Goal: Information Seeking & Learning: Learn about a topic

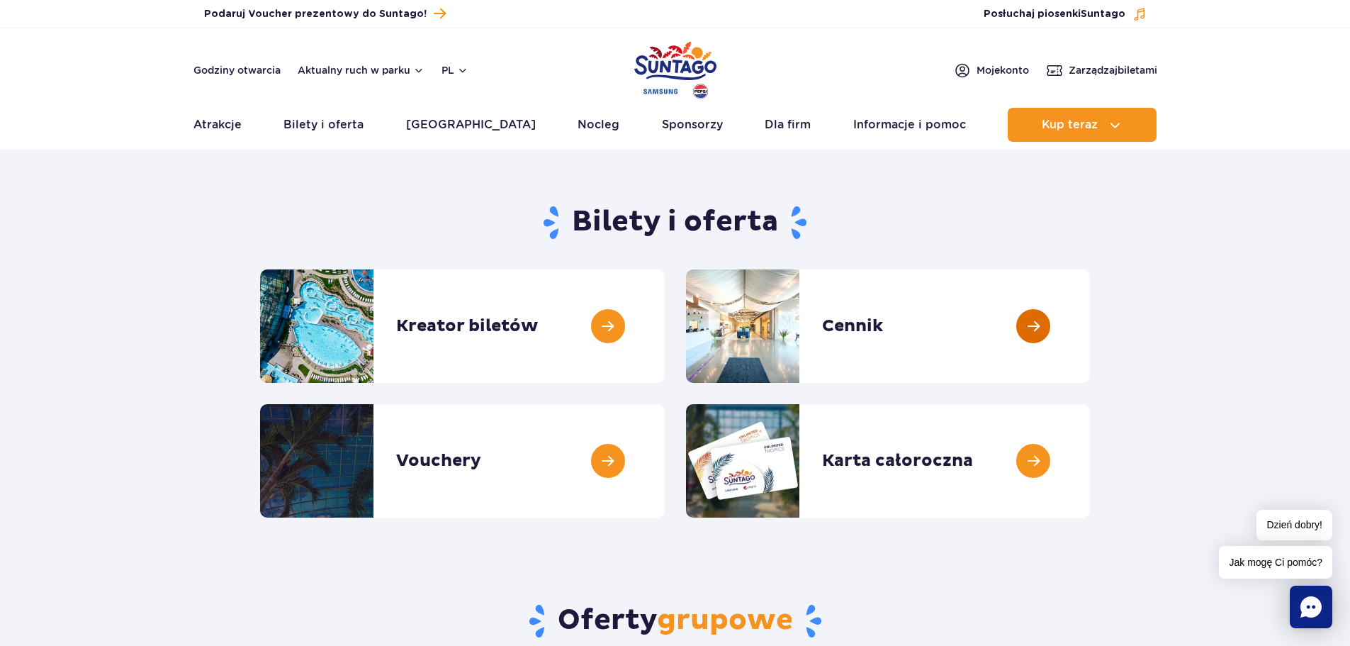
click at [1090, 321] on link at bounding box center [1090, 325] width 0 height 113
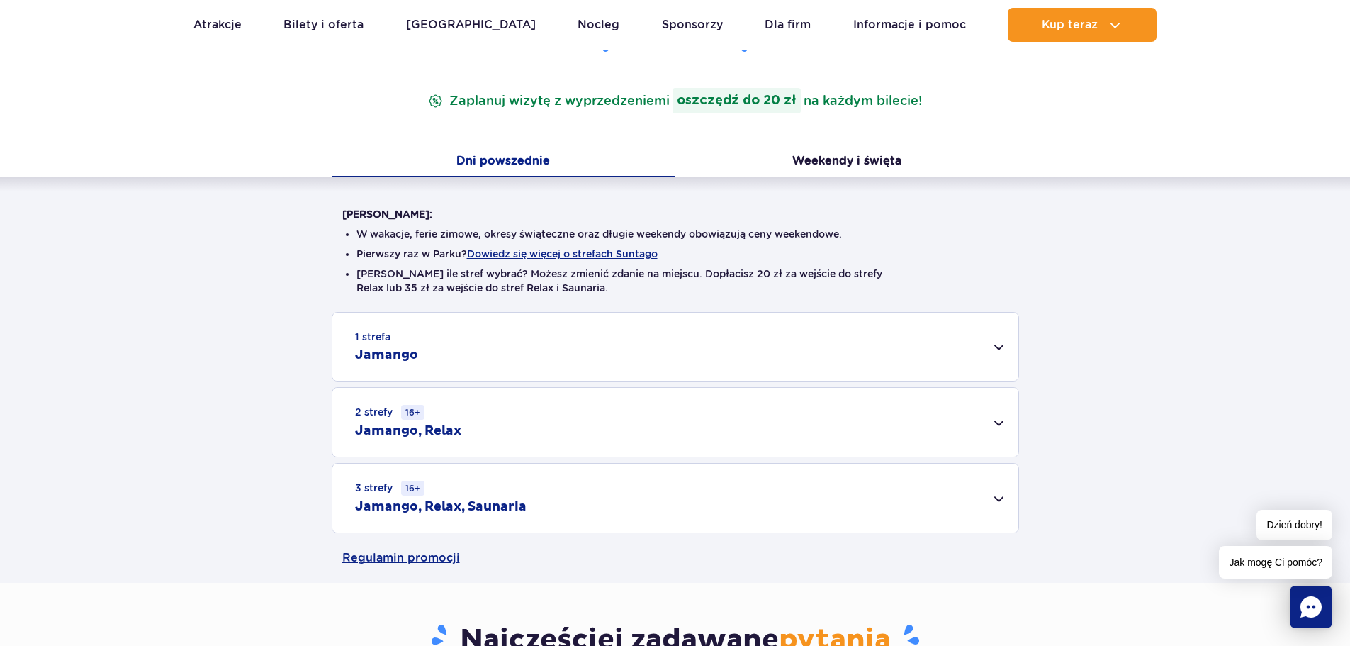
scroll to position [284, 0]
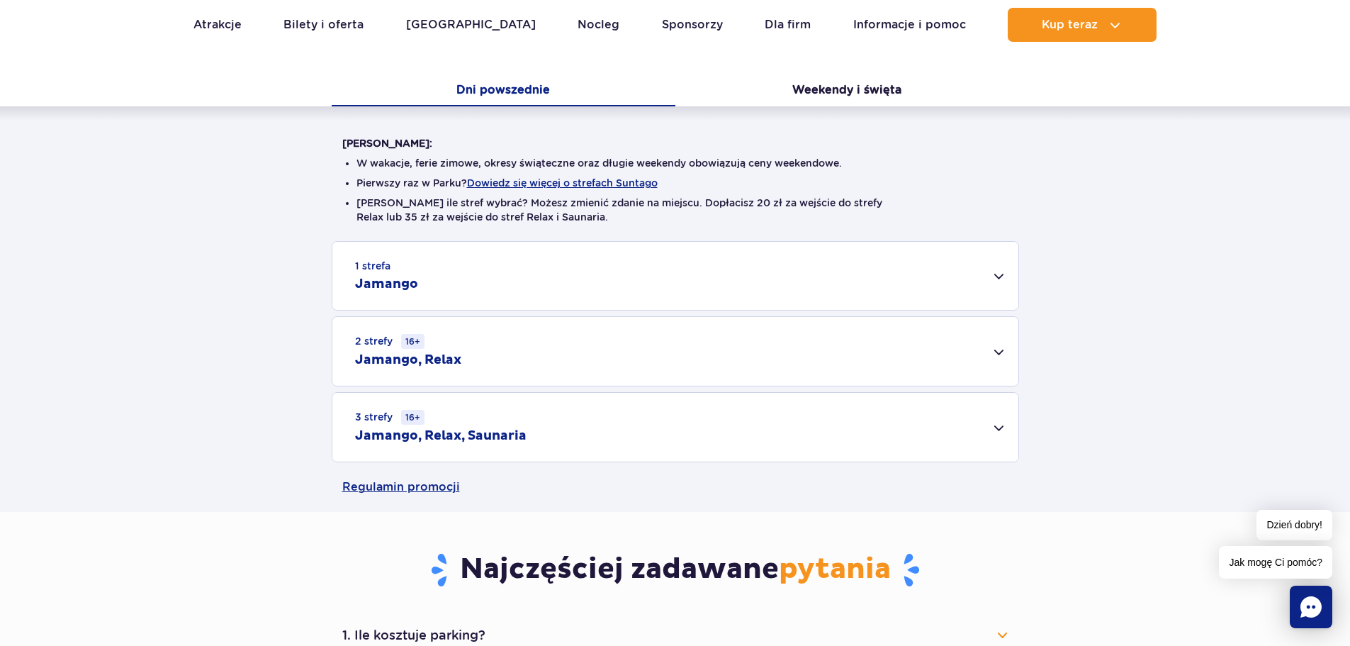
click at [1002, 279] on div "1 strefa Jamango" at bounding box center [675, 276] width 686 height 68
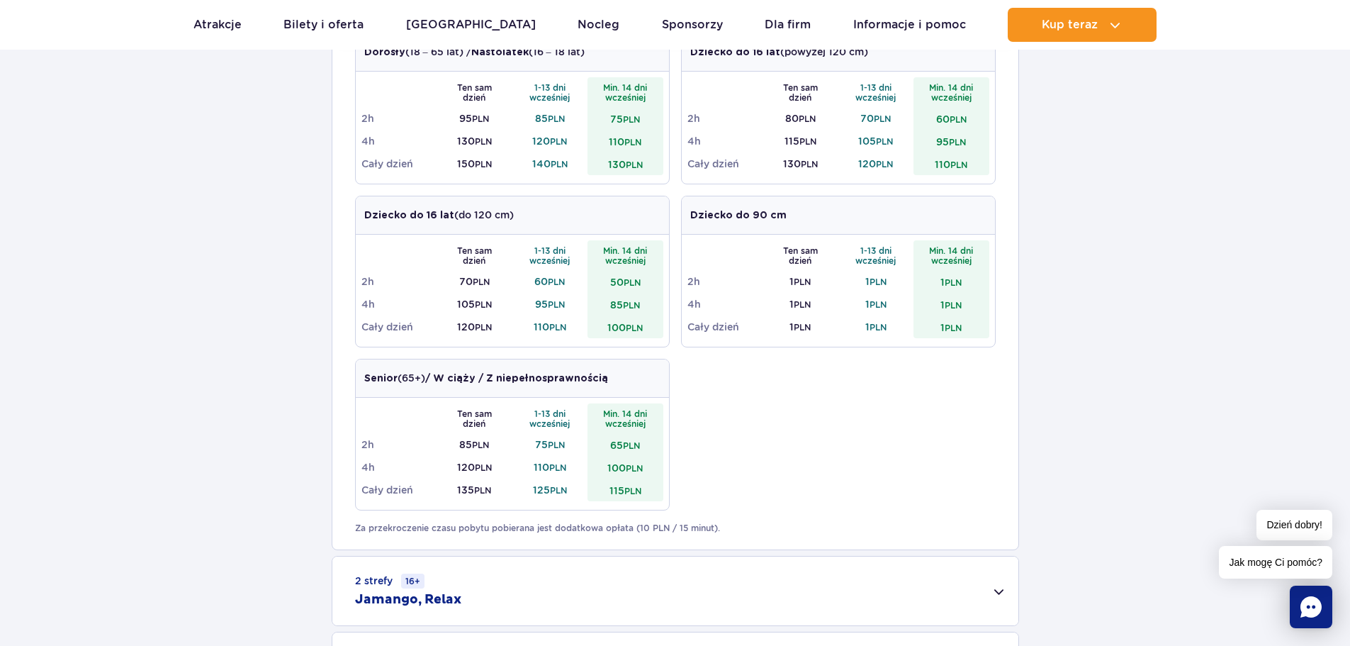
scroll to position [567, 0]
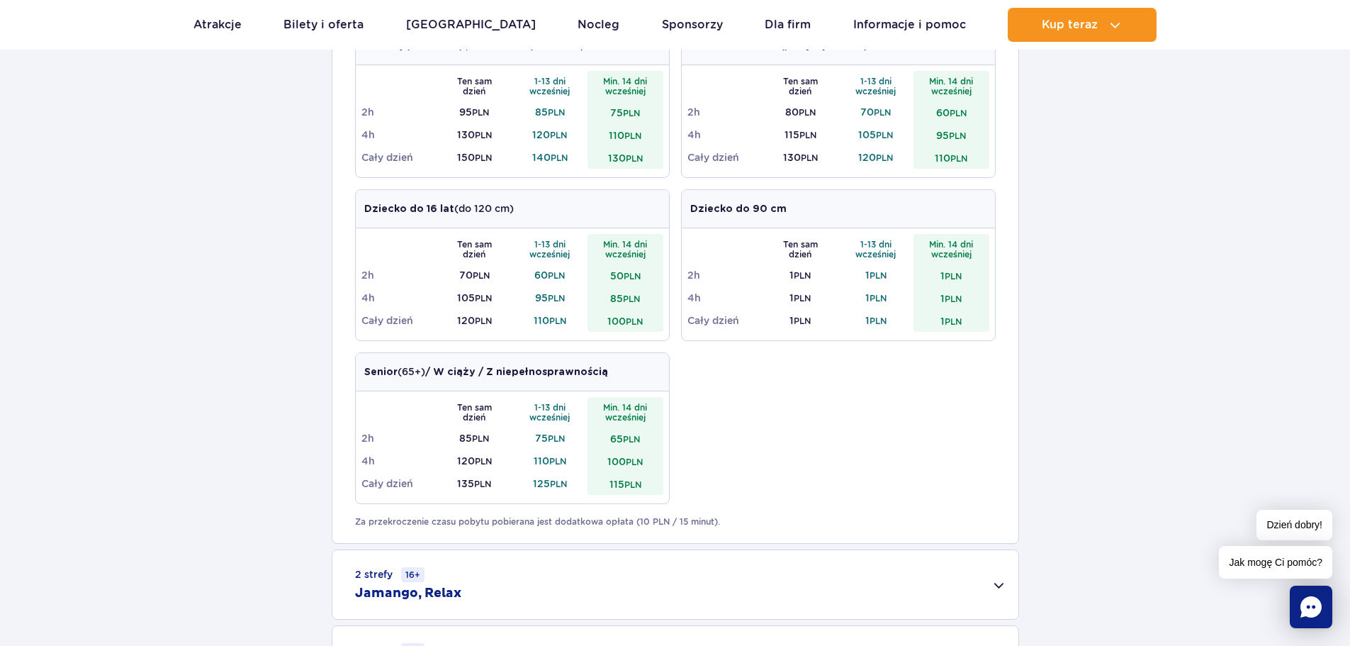
click at [1001, 583] on div "2 strefy 16+ Jamango, Relax" at bounding box center [675, 584] width 686 height 69
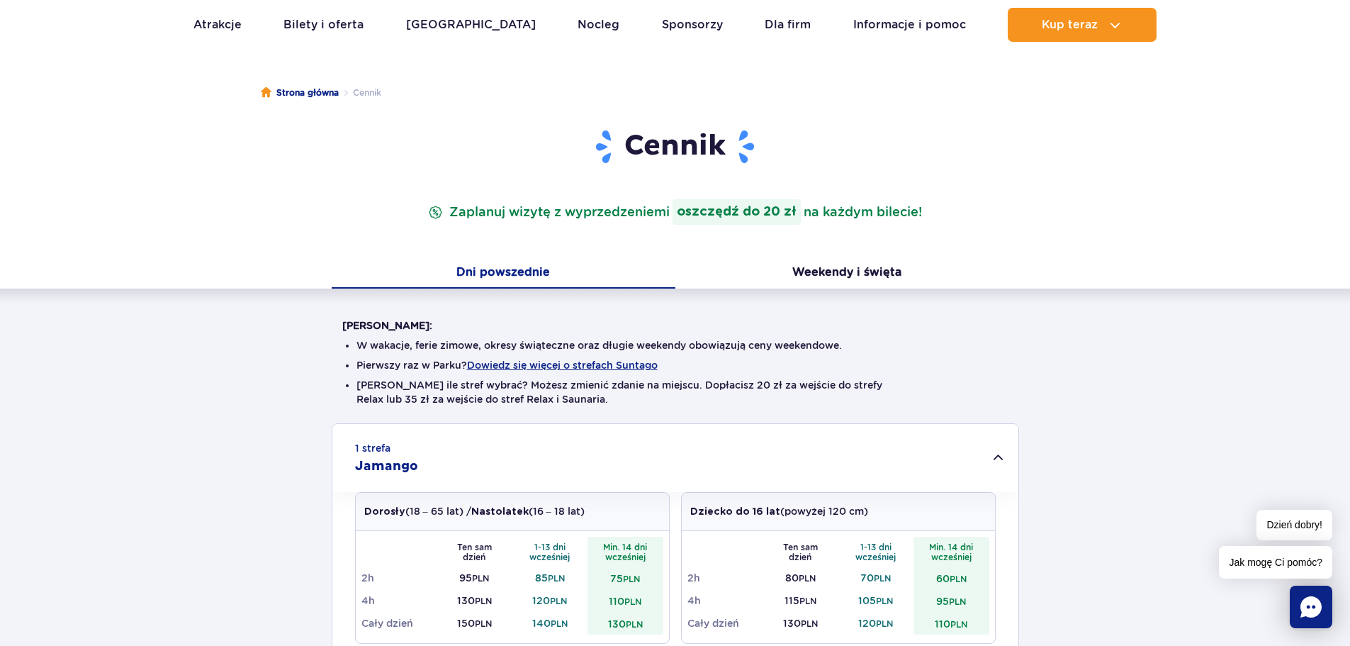
scroll to position [71, 0]
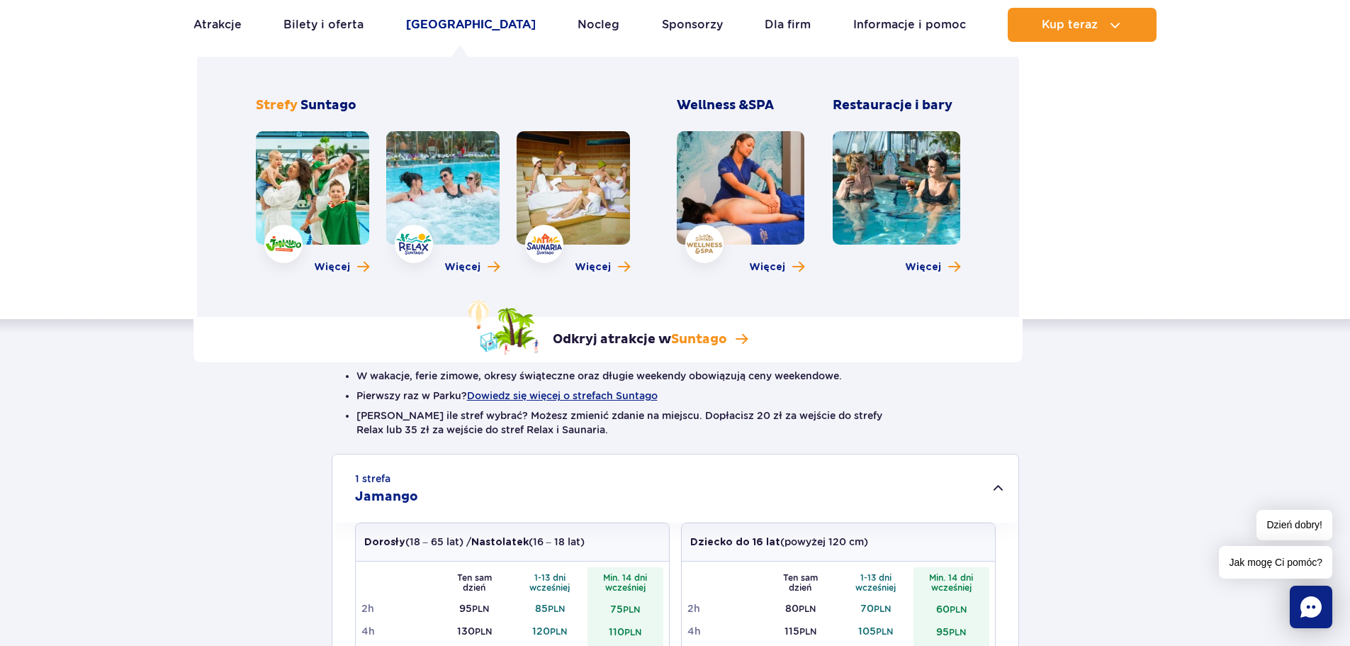
click at [457, 23] on link "[GEOGRAPHIC_DATA]" at bounding box center [471, 25] width 130 height 34
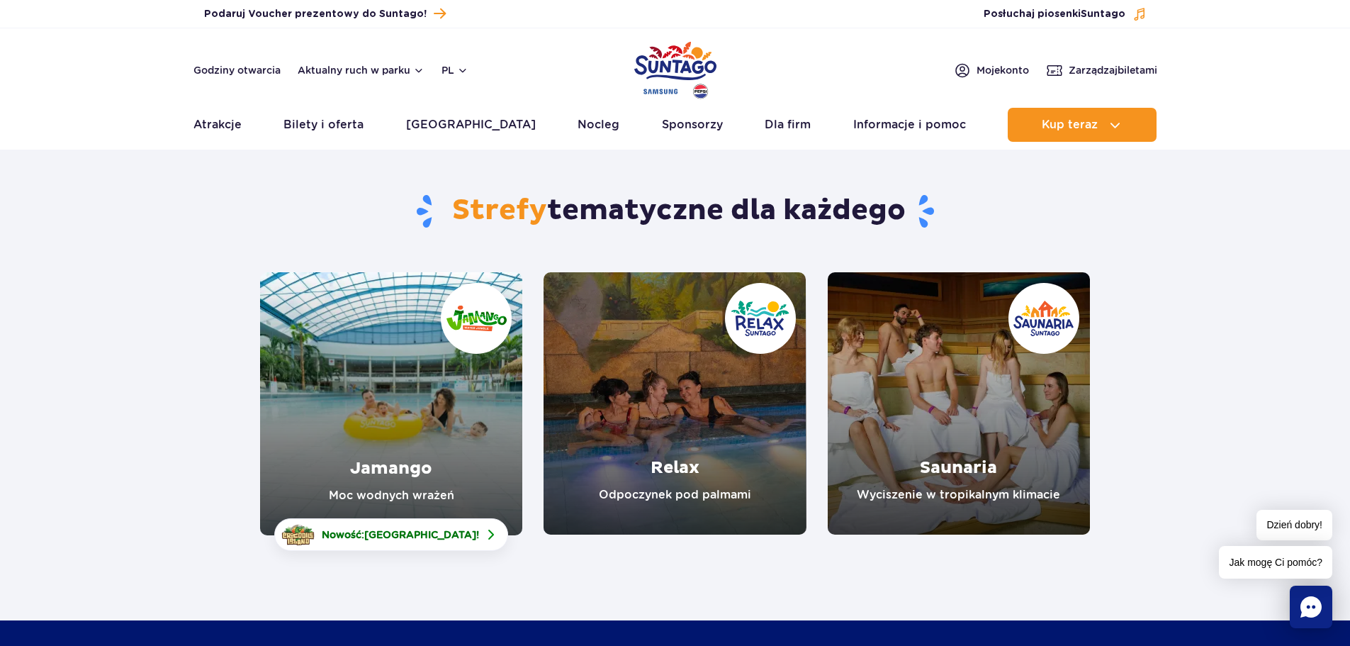
scroll to position [71, 0]
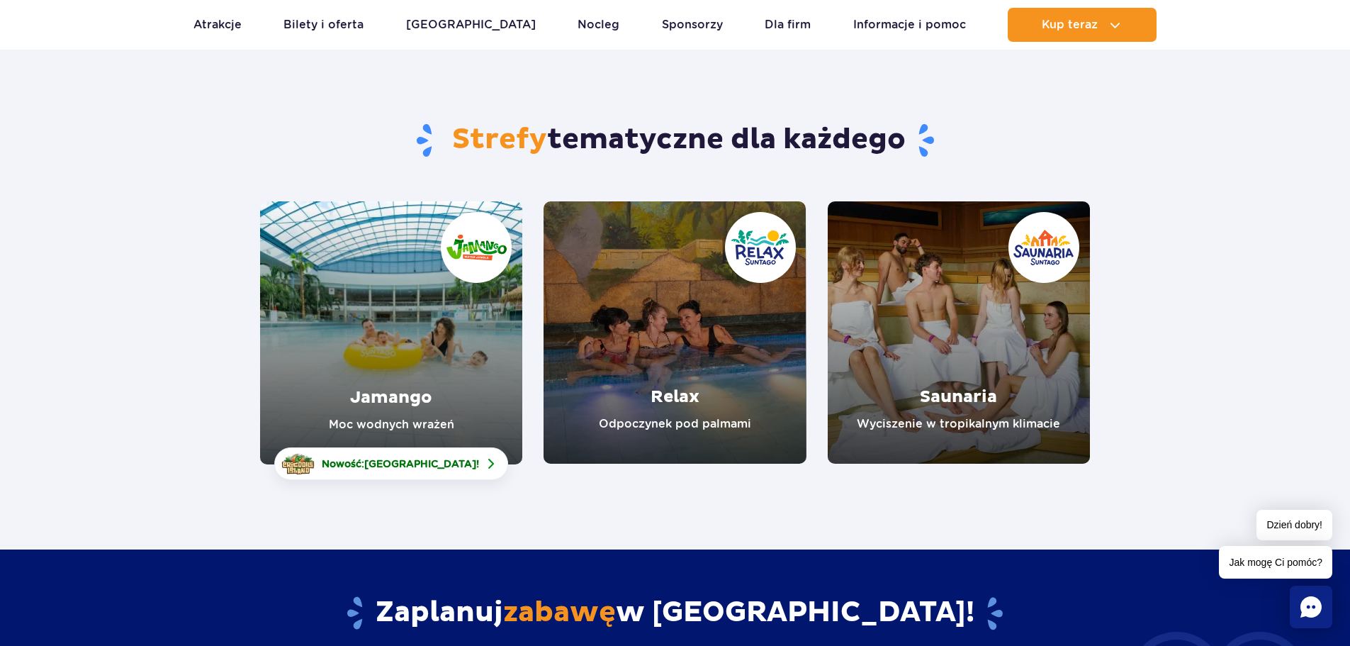
click at [345, 339] on link "Jamango" at bounding box center [391, 332] width 262 height 263
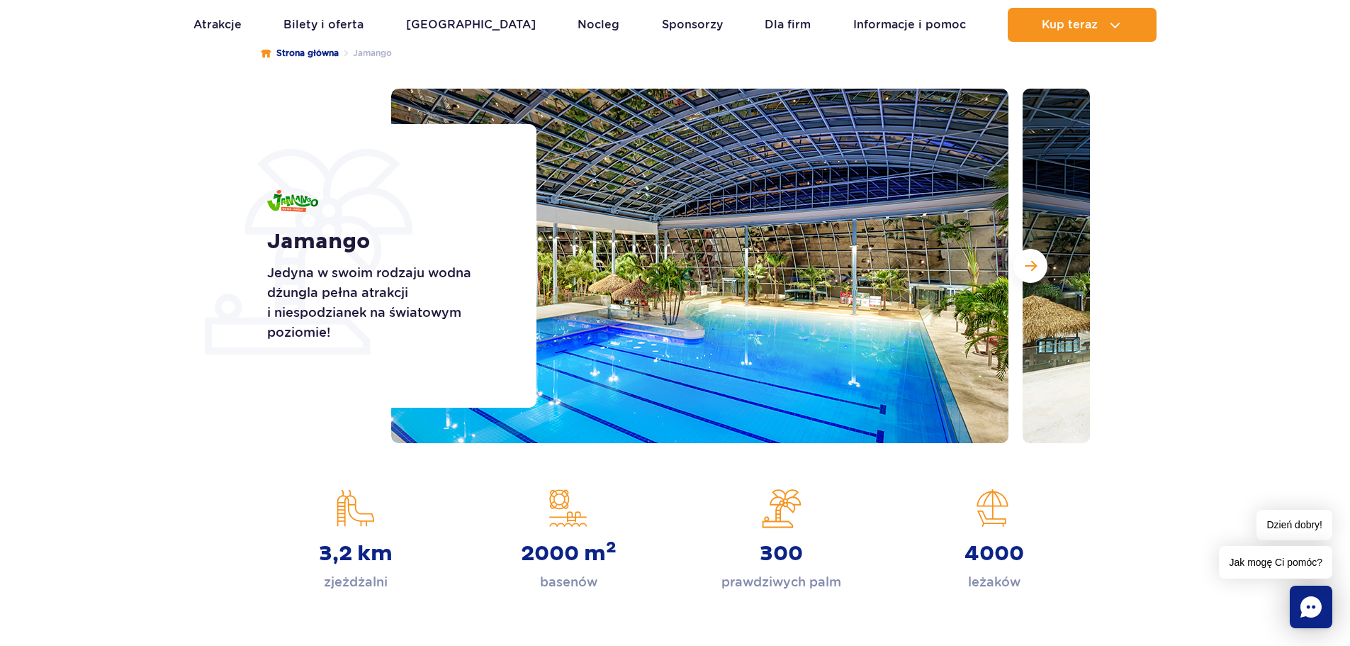
scroll to position [142, 0]
click at [1039, 263] on button "Następny slajd" at bounding box center [1031, 265] width 34 height 34
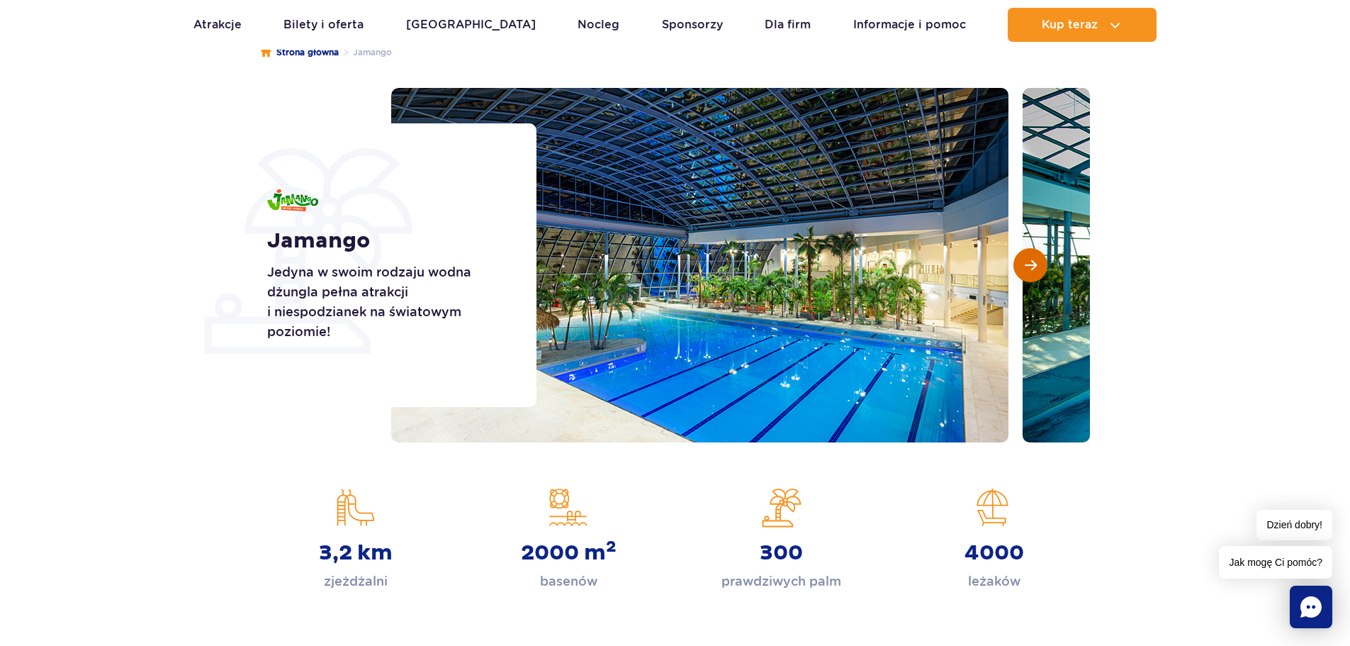
click at [1039, 263] on button "Następny slajd" at bounding box center [1031, 265] width 34 height 34
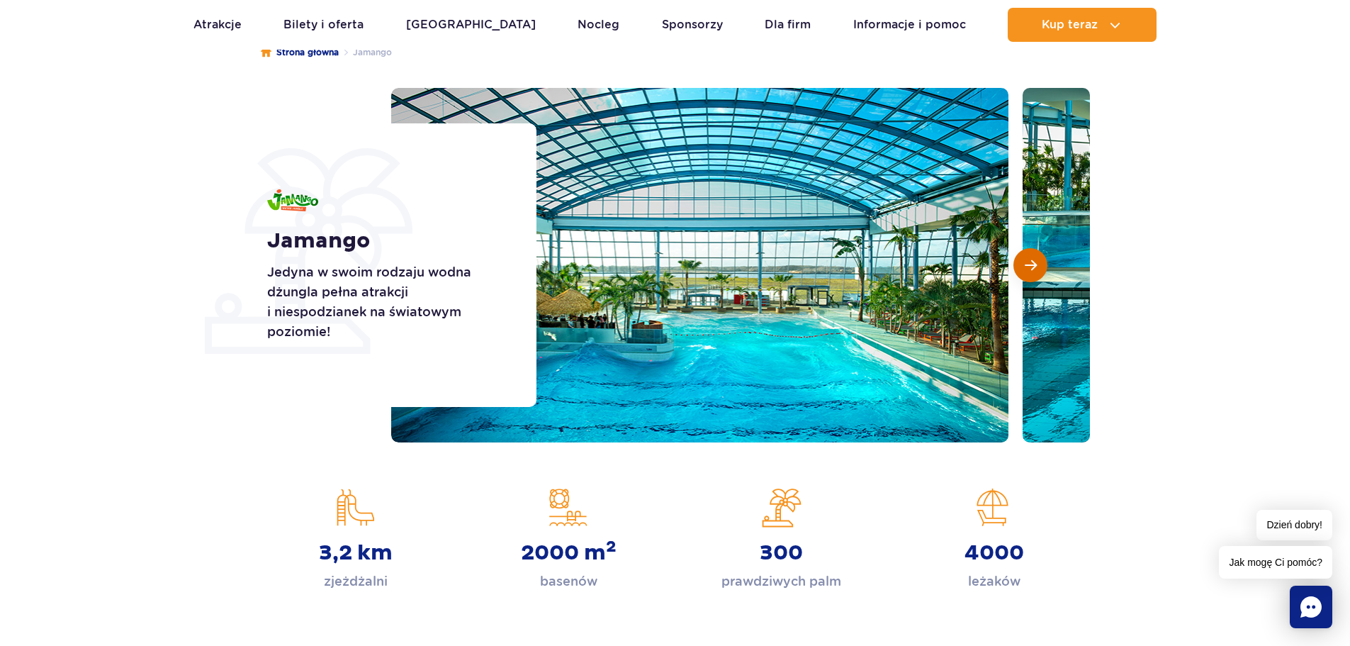
click at [1039, 263] on button "Następny slajd" at bounding box center [1031, 265] width 34 height 34
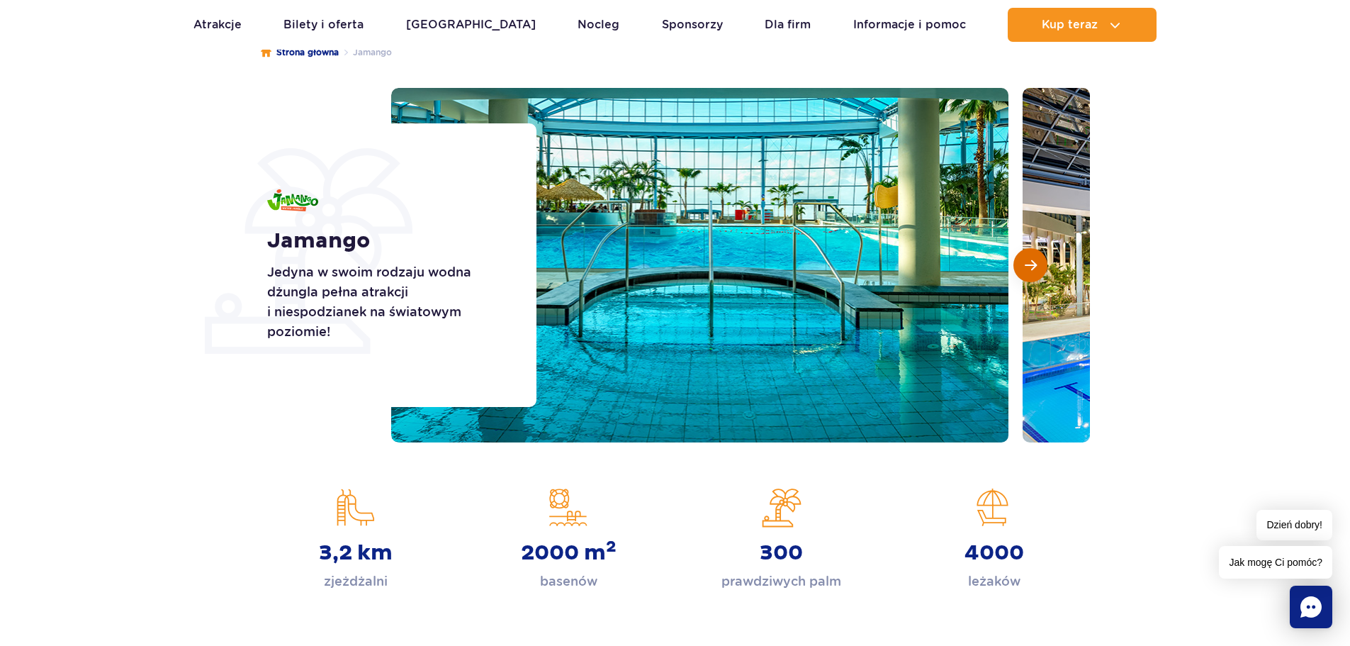
click at [1039, 263] on button "Następny slajd" at bounding box center [1031, 265] width 34 height 34
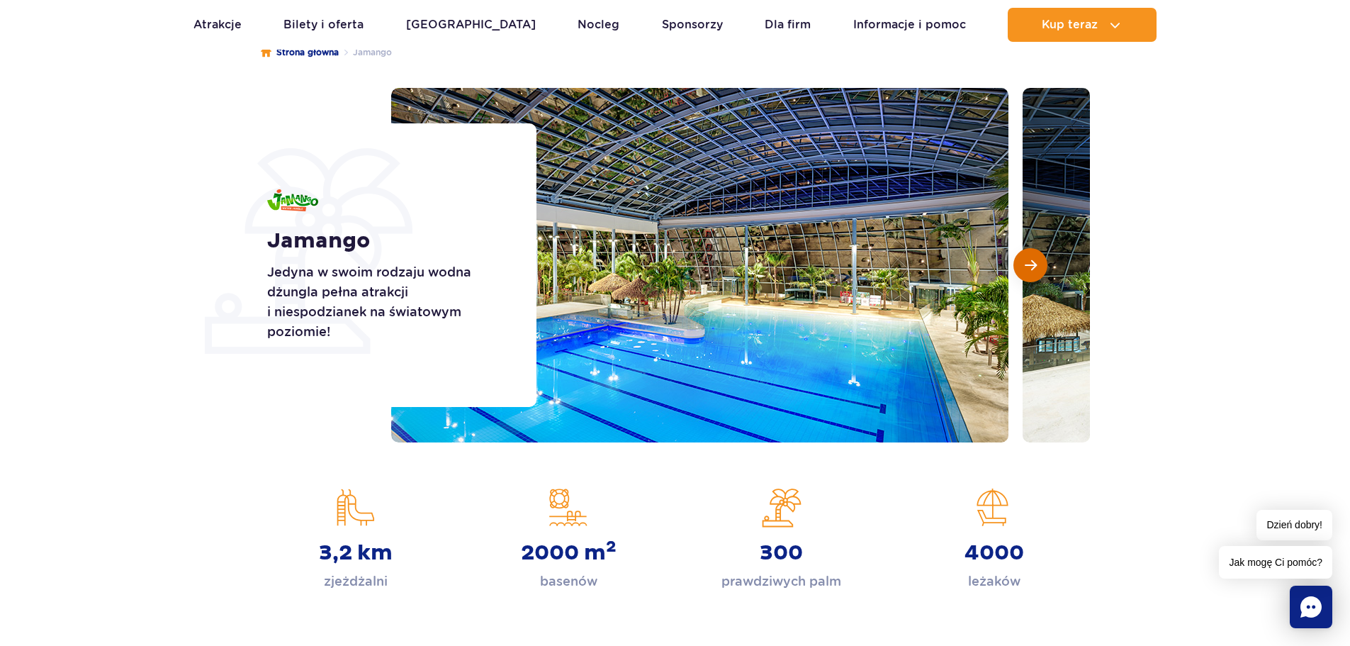
click at [1039, 263] on button "Następny slajd" at bounding box center [1031, 265] width 34 height 34
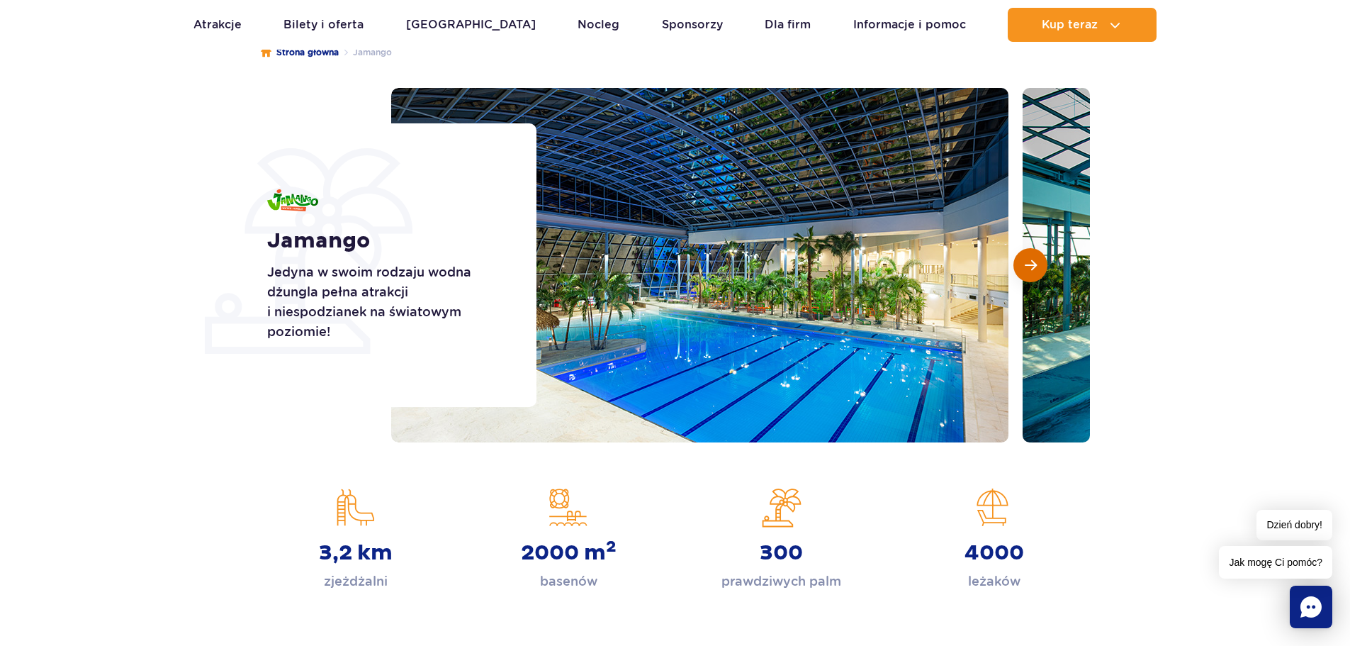
click at [1039, 263] on button "Następny slajd" at bounding box center [1031, 265] width 34 height 34
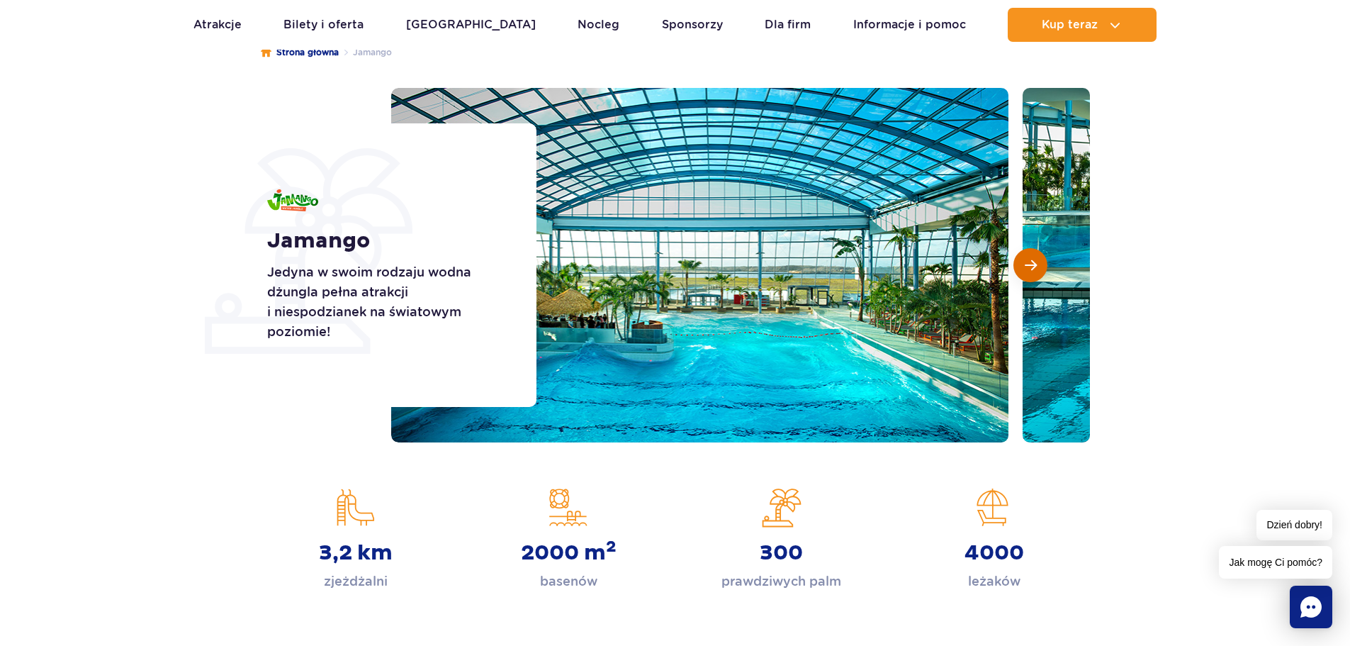
click at [1039, 263] on button "Następny slajd" at bounding box center [1031, 265] width 34 height 34
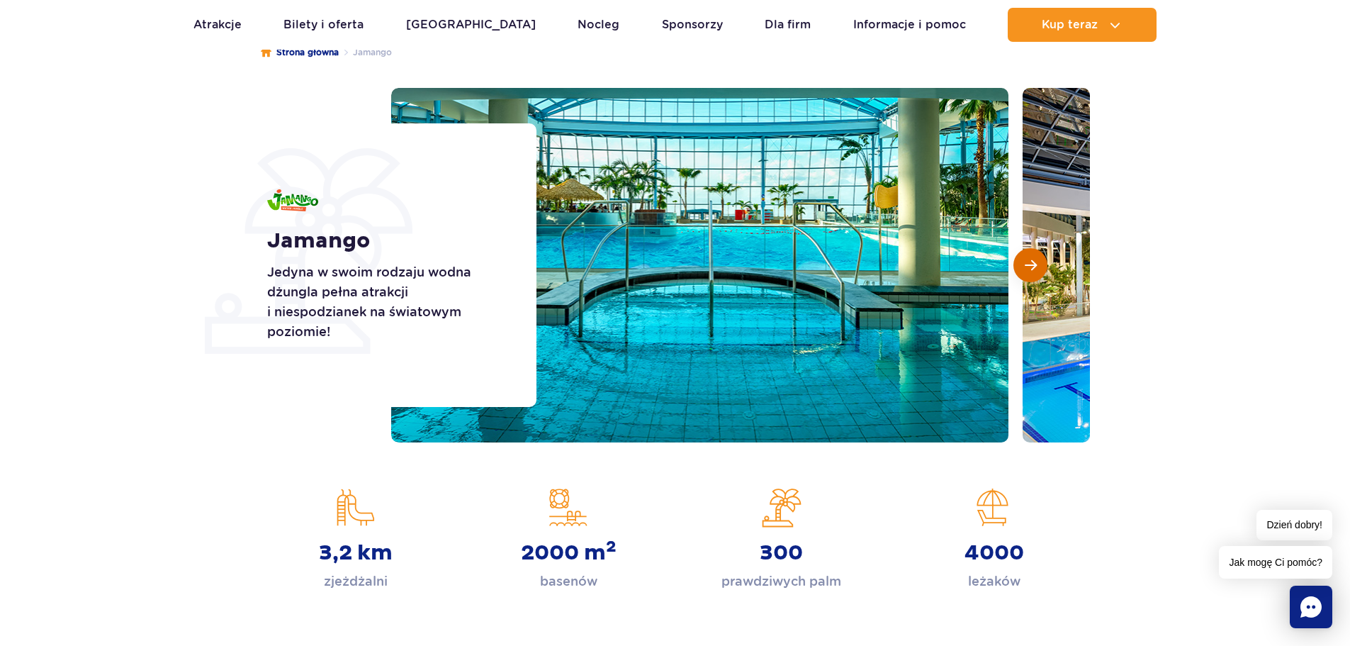
click at [1039, 263] on button "Następny slajd" at bounding box center [1031, 265] width 34 height 34
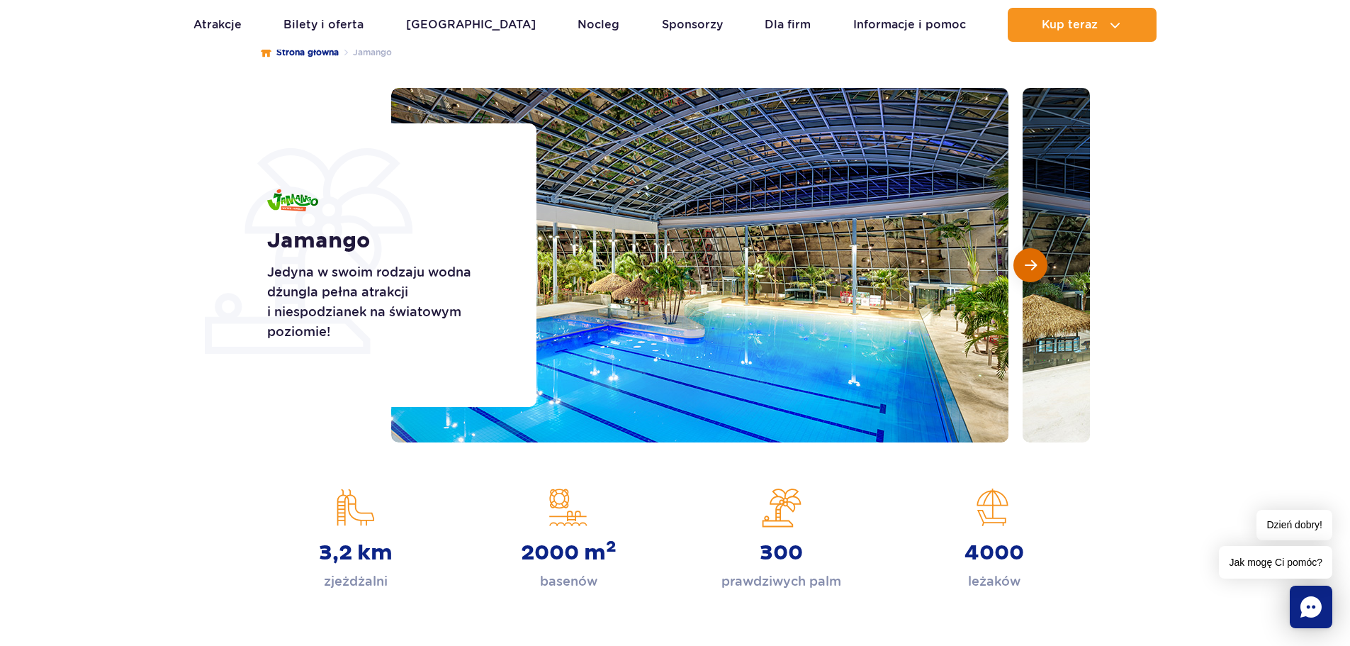
click at [1039, 263] on button "Następny slajd" at bounding box center [1031, 265] width 34 height 34
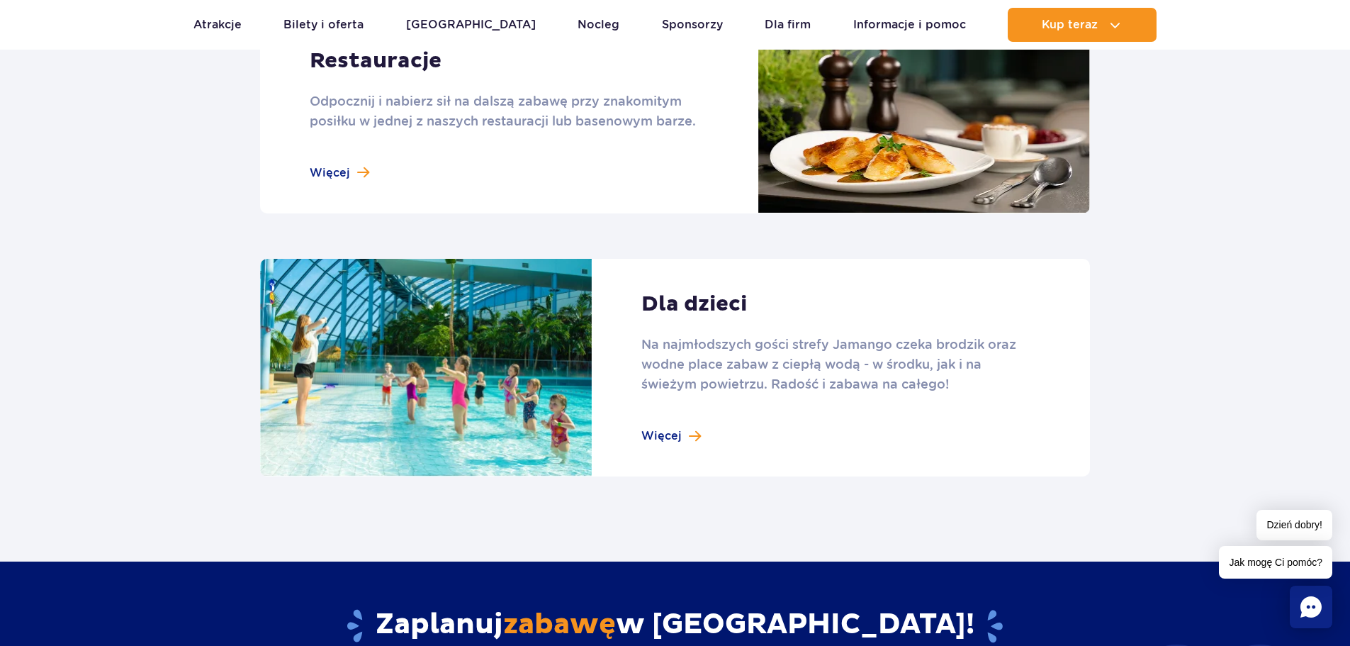
scroll to position [1843, 0]
